Goal: Task Accomplishment & Management: Complete application form

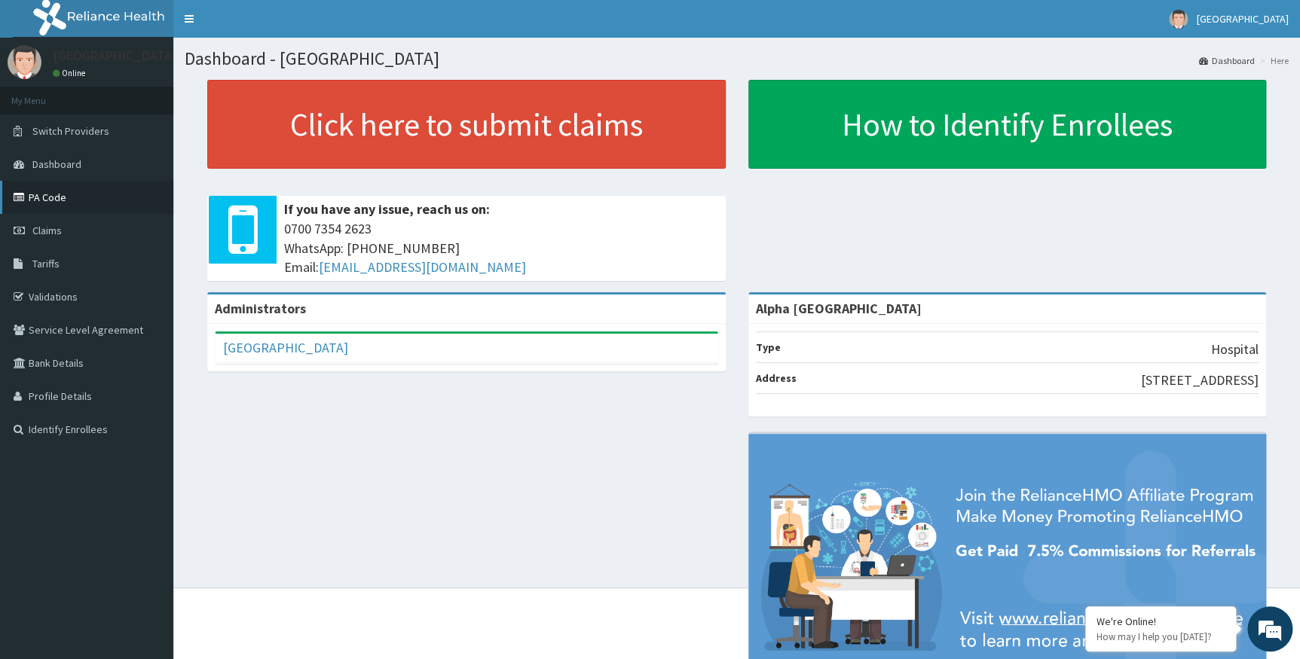
click at [46, 193] on link "PA Code" at bounding box center [86, 197] width 173 height 33
click at [54, 228] on span "Claims" at bounding box center [46, 231] width 29 height 14
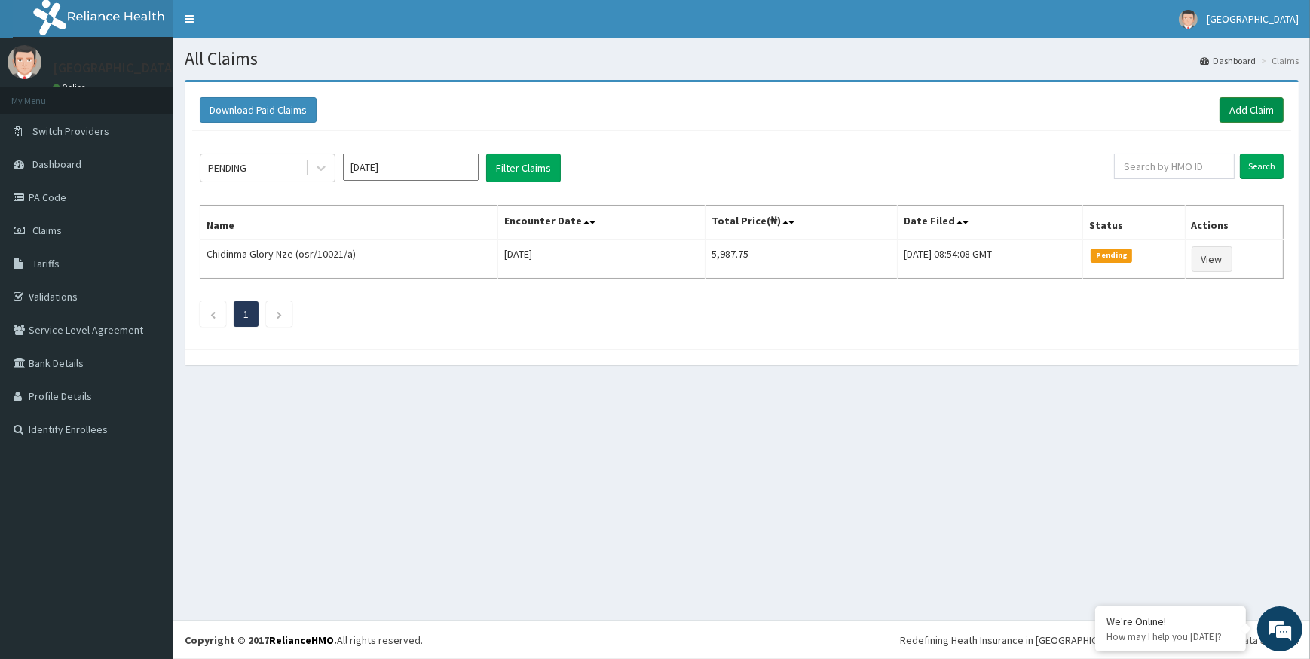
click at [1251, 106] on link "Add Claim" at bounding box center [1251, 110] width 64 height 26
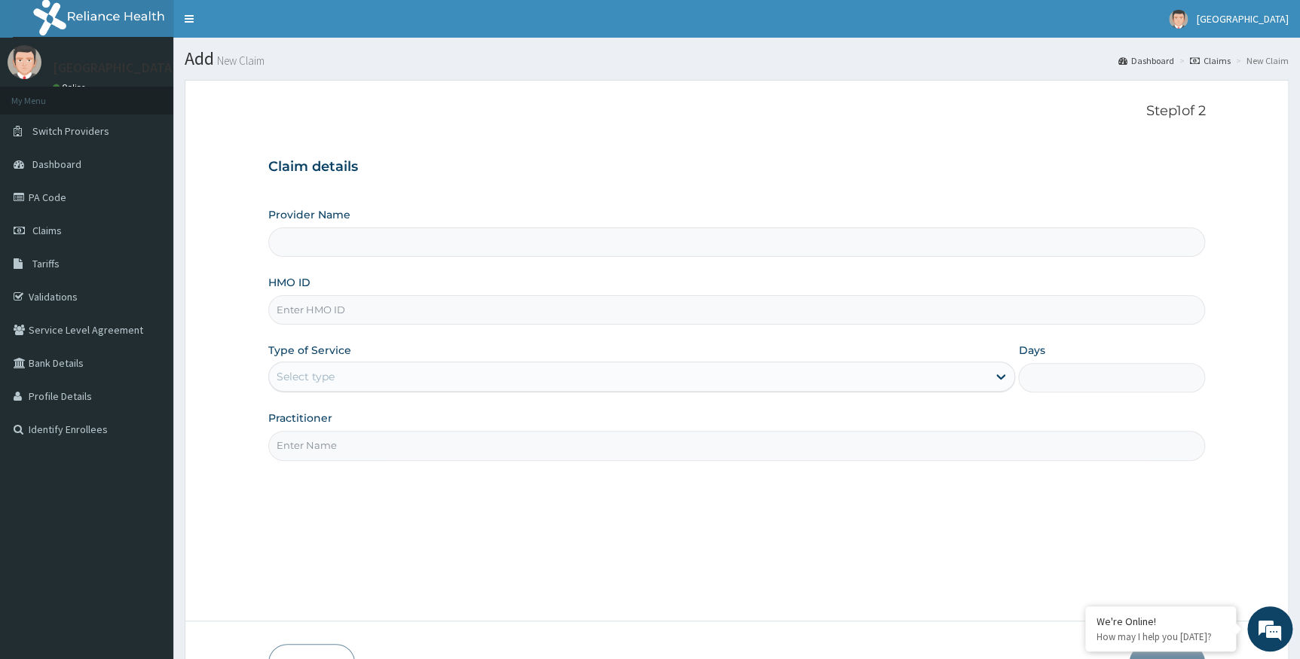
click at [334, 237] on input "Provider Name" at bounding box center [736, 242] width 937 height 29
type input "Alpha [GEOGRAPHIC_DATA]"
click at [338, 309] on input "HMO ID" at bounding box center [736, 309] width 937 height 29
paste input "wao/10013/a"
type input "wao/10013/a"
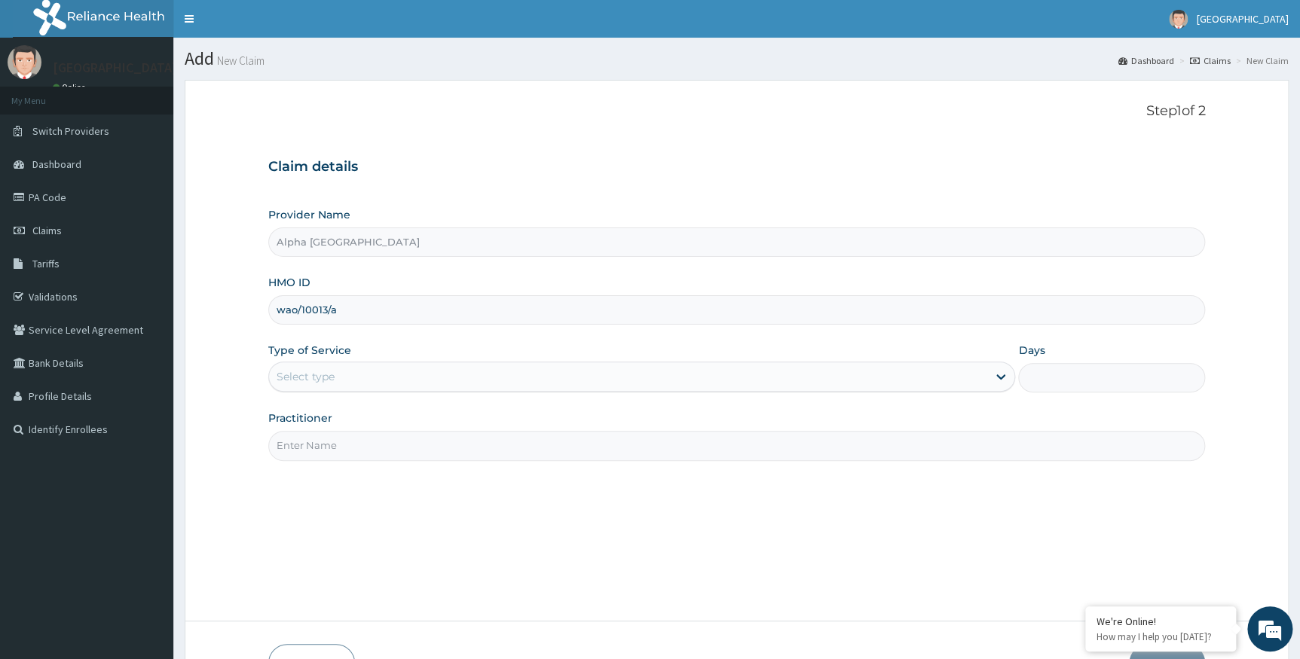
click at [774, 158] on div "Claim details Provider Name Alpha Gorretti Hospital HMO ID wao/10013/a Type of …" at bounding box center [736, 302] width 937 height 317
click at [284, 373] on div "Select type" at bounding box center [306, 376] width 58 height 15
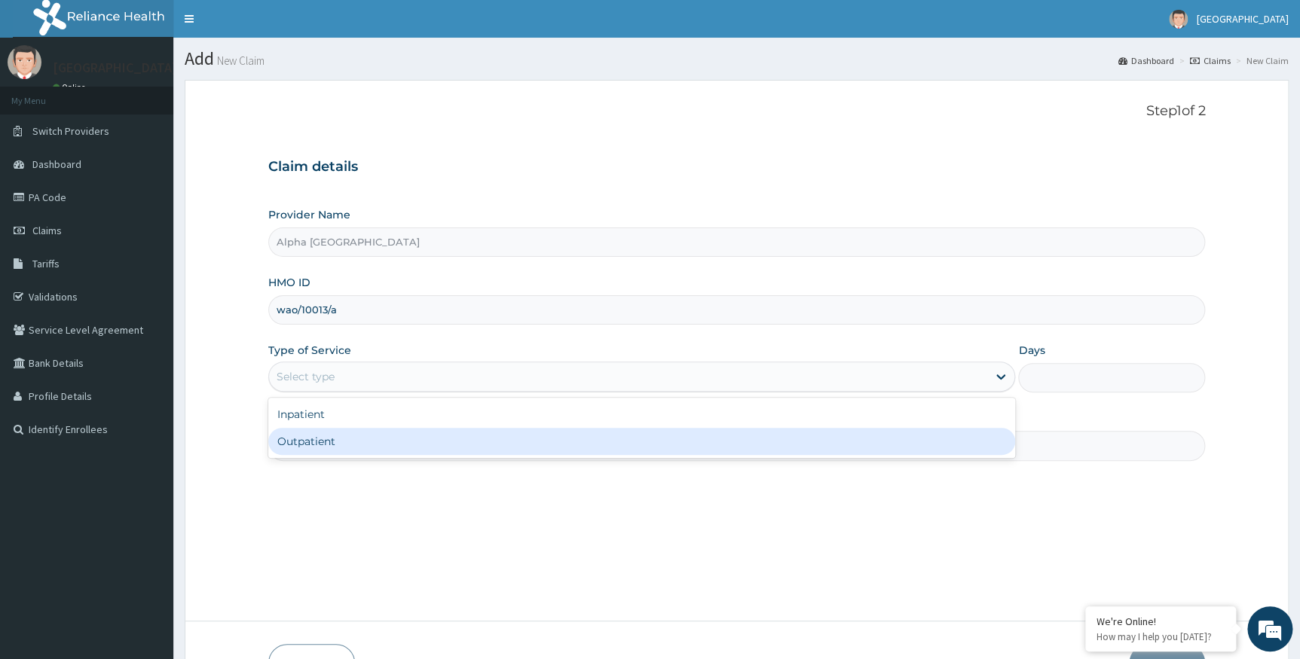
click at [285, 437] on div "Outpatient" at bounding box center [642, 441] width 748 height 27
type input "1"
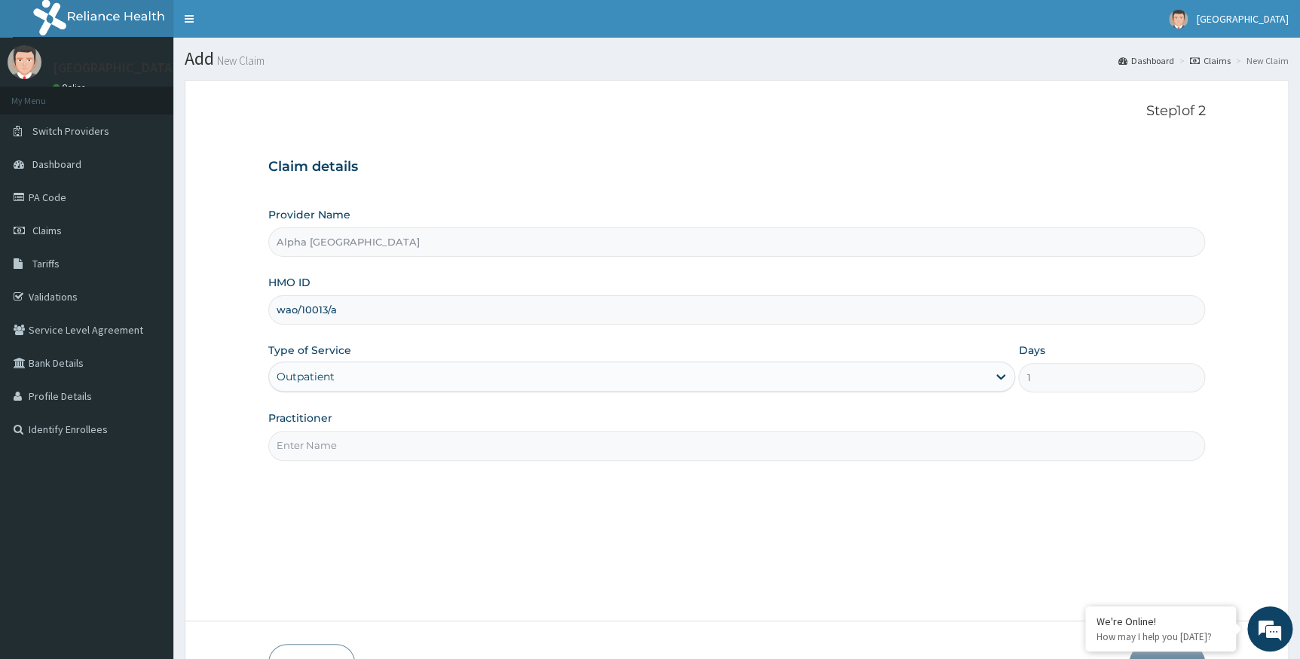
click at [315, 448] on input "Practitioner" at bounding box center [736, 445] width 937 height 29
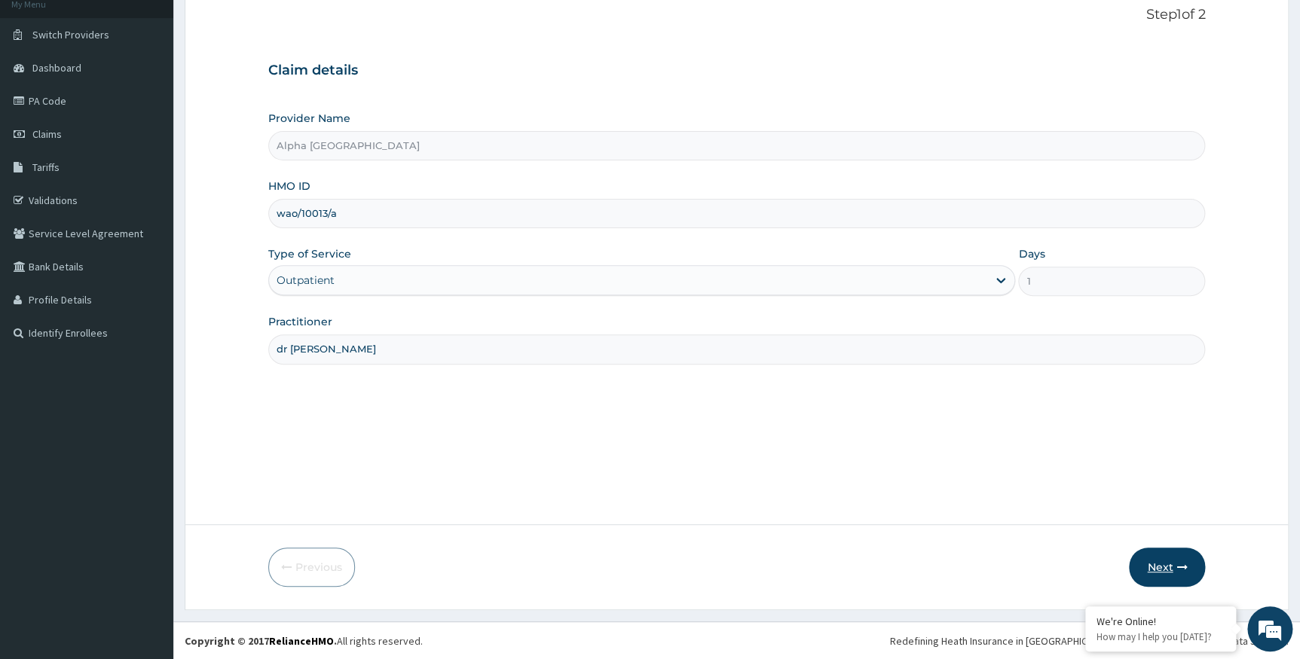
type input "dr ada"
click at [1174, 578] on button "Next" at bounding box center [1167, 567] width 76 height 39
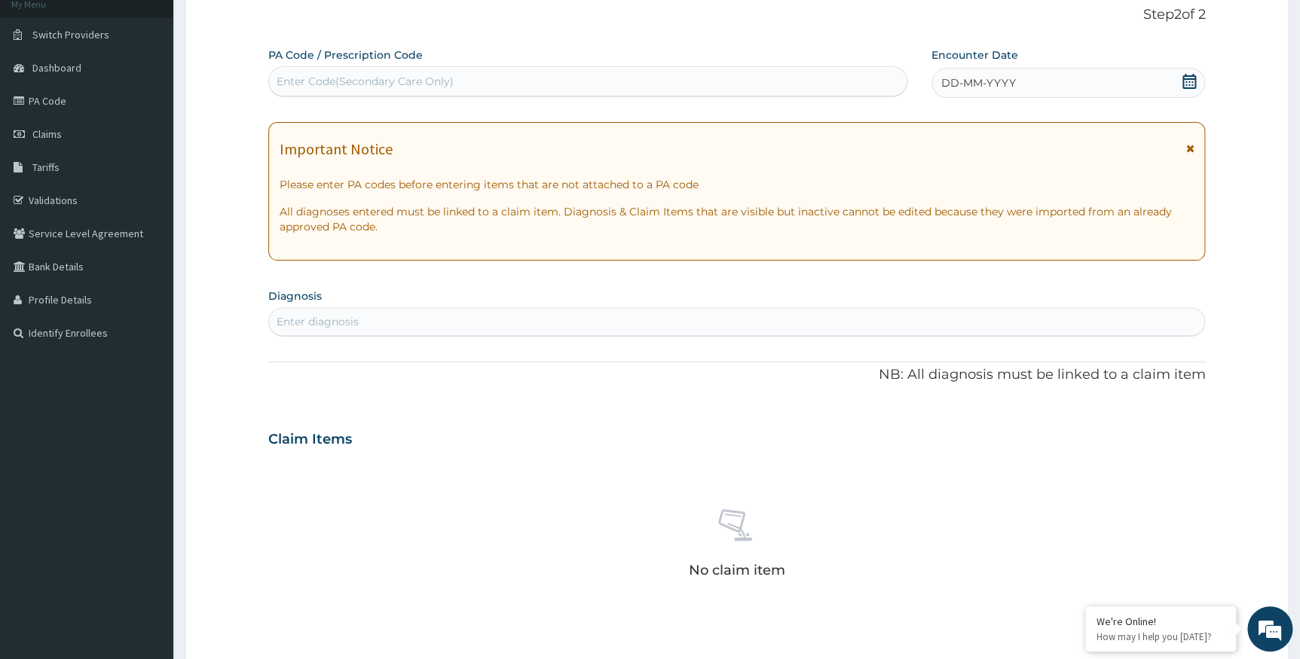
click at [796, 84] on div "Enter Code(Secondary Care Only)" at bounding box center [588, 81] width 638 height 24
paste input "PA/2CF26E"
type input "PA/2CF26E"
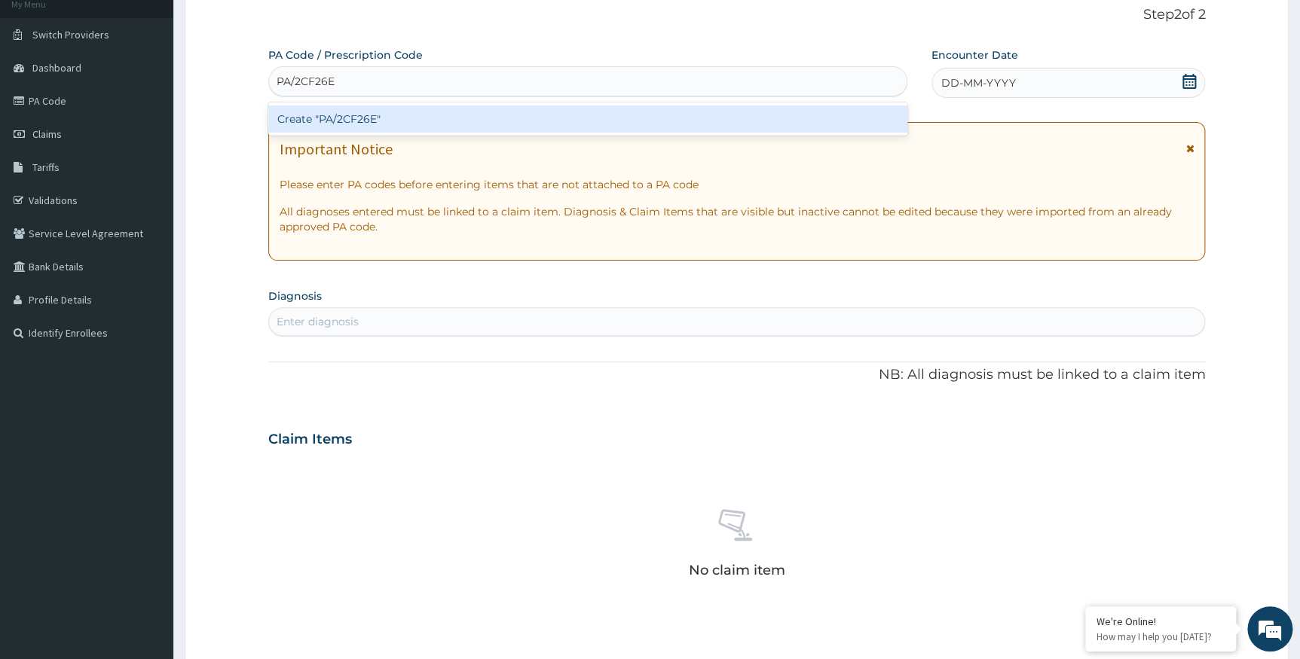
click at [671, 127] on div "Create "PA/2CF26E"" at bounding box center [587, 119] width 639 height 27
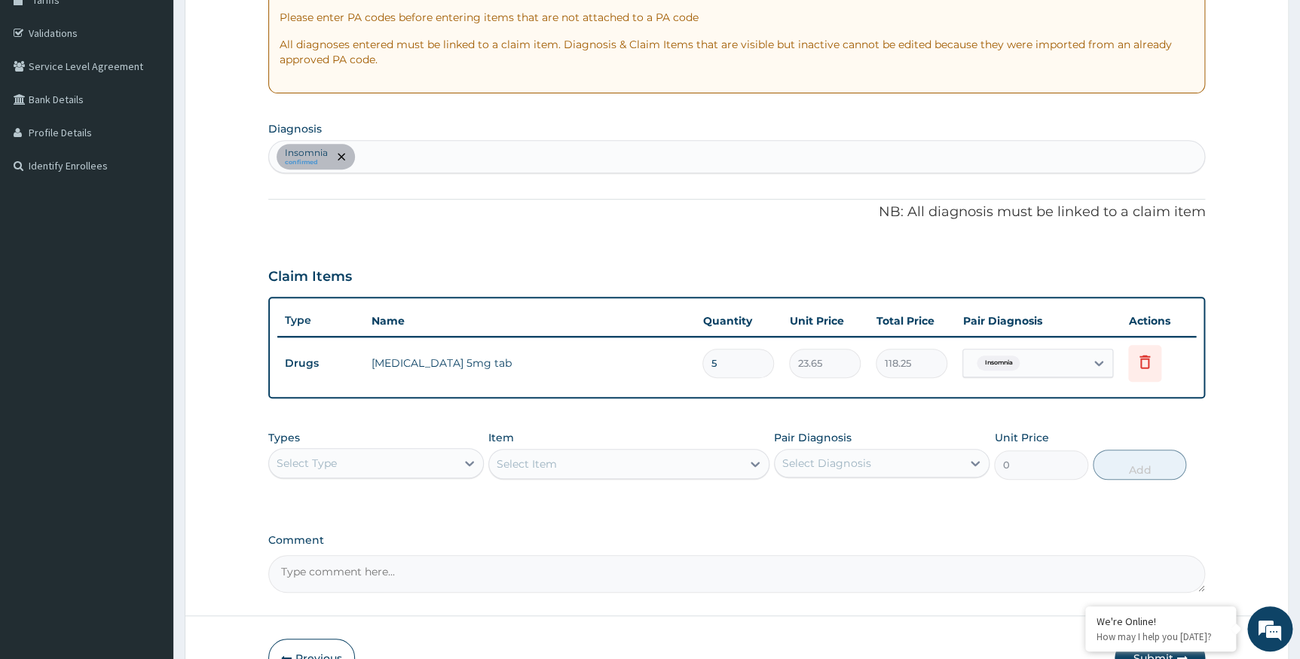
scroll to position [354, 0]
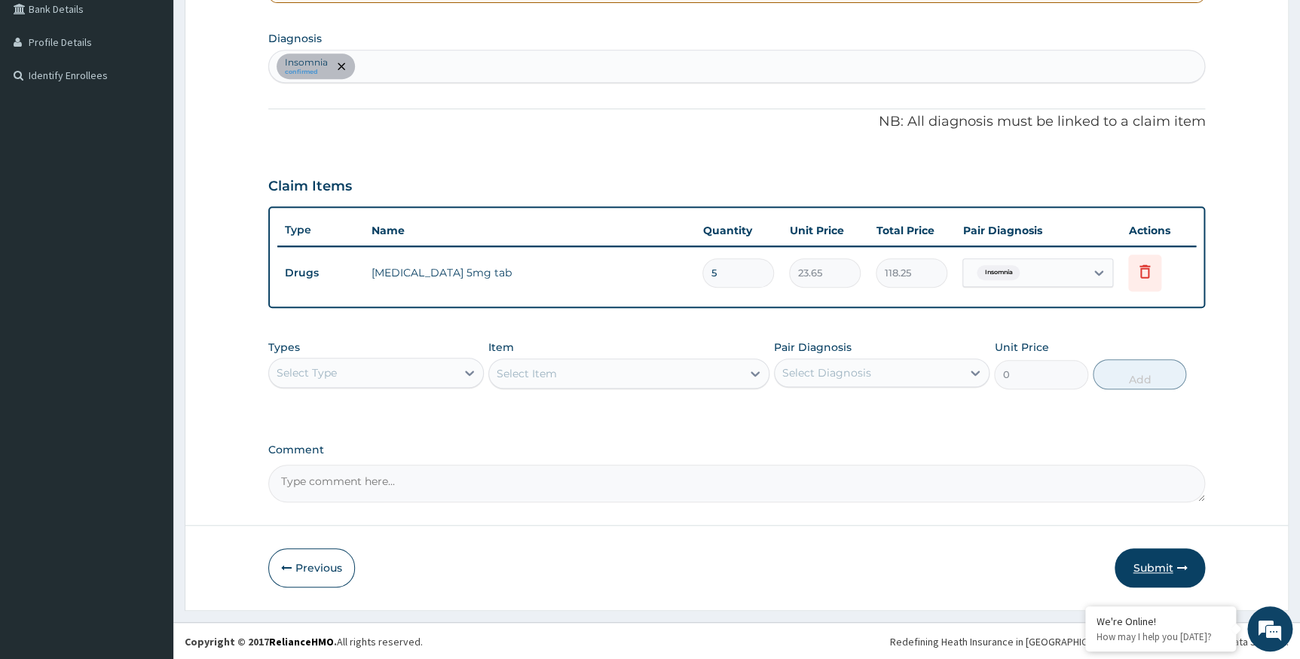
click at [1159, 564] on button "Submit" at bounding box center [1160, 568] width 90 height 39
